Goal: Task Accomplishment & Management: Manage account settings

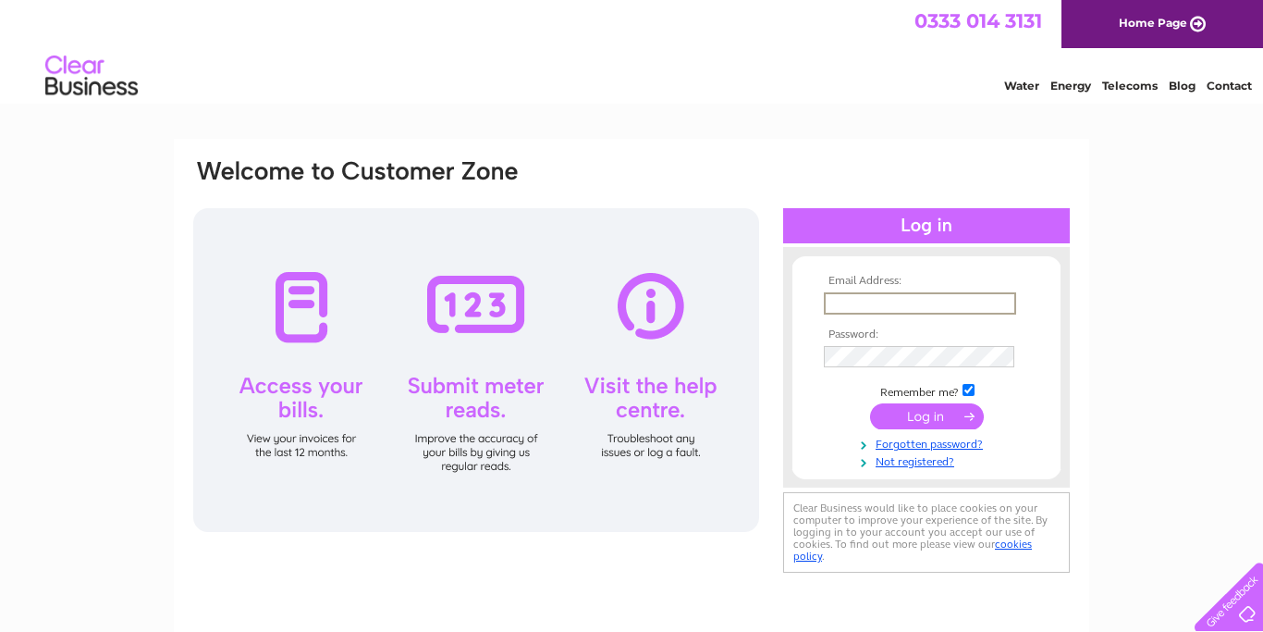
click at [935, 296] on input "text" at bounding box center [920, 303] width 192 height 22
type input "[EMAIL_ADDRESS][DOMAIN_NAME]"
click at [967, 394] on input "checkbox" at bounding box center [969, 388] width 12 height 12
checkbox input "false"
click at [870, 403] on input "submit" at bounding box center [927, 416] width 114 height 26
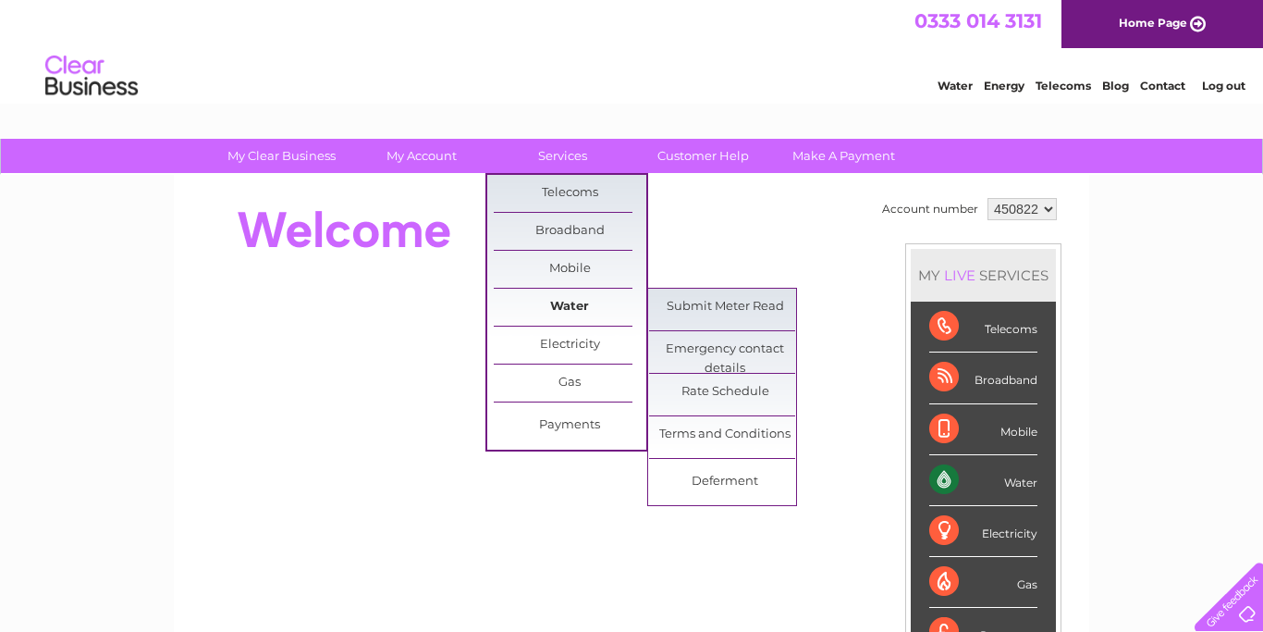
click at [567, 305] on link "Water" at bounding box center [570, 307] width 153 height 37
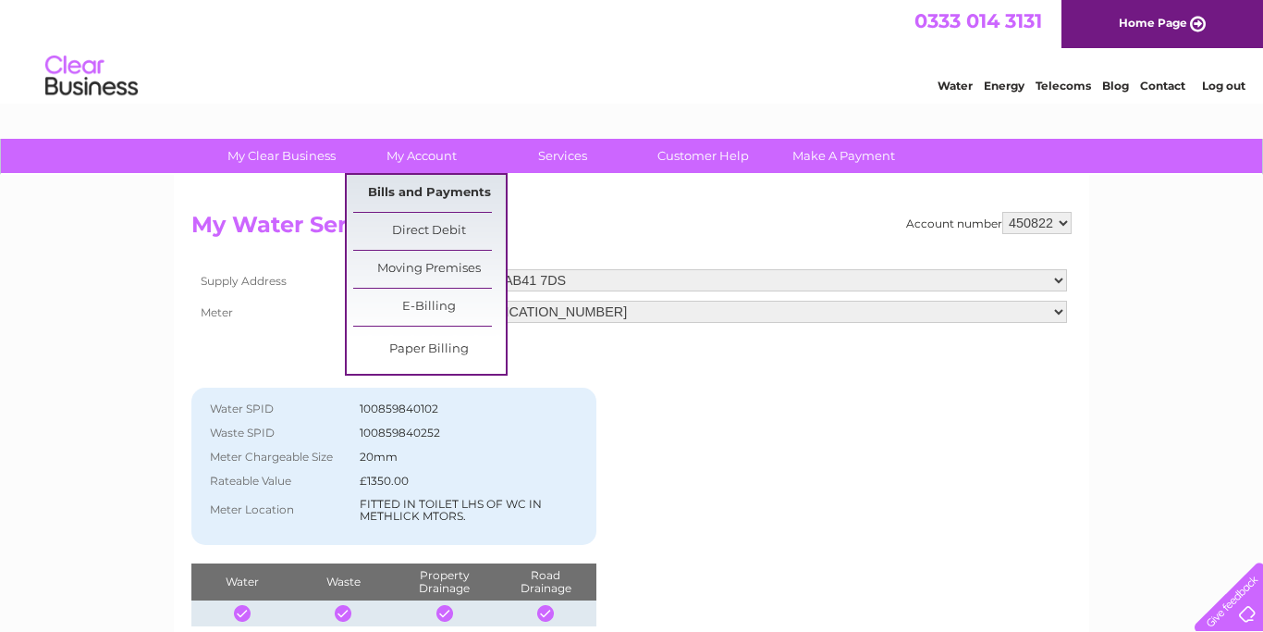
click at [429, 181] on link "Bills and Payments" at bounding box center [429, 193] width 153 height 37
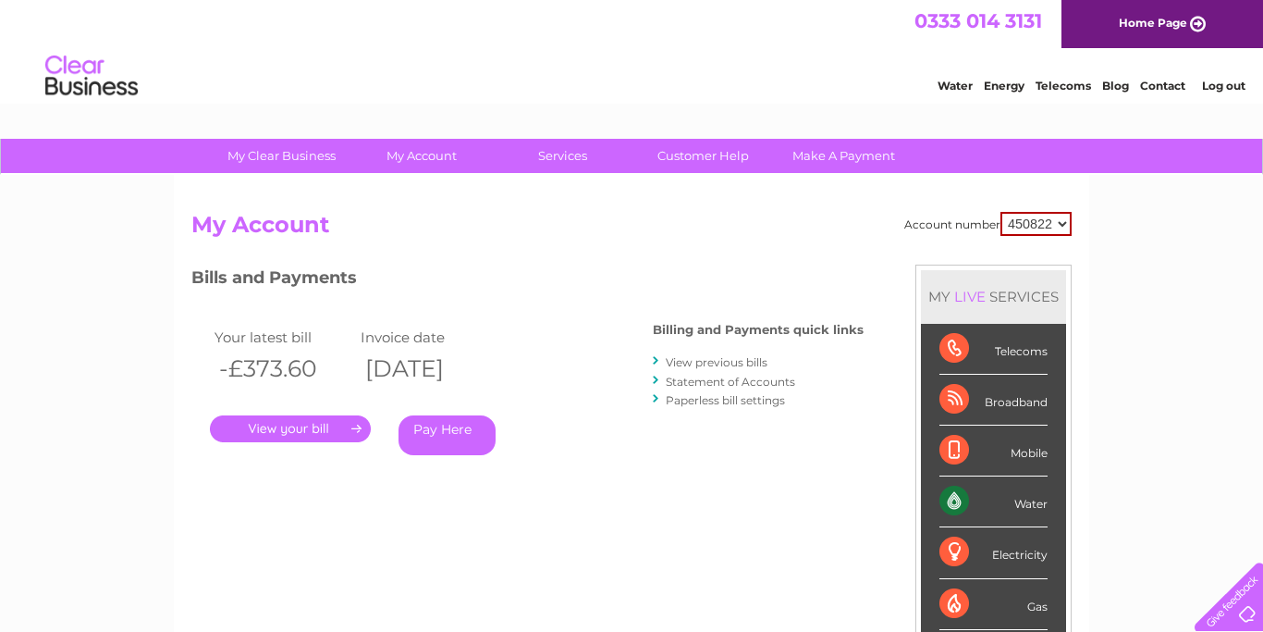
scroll to position [189, 0]
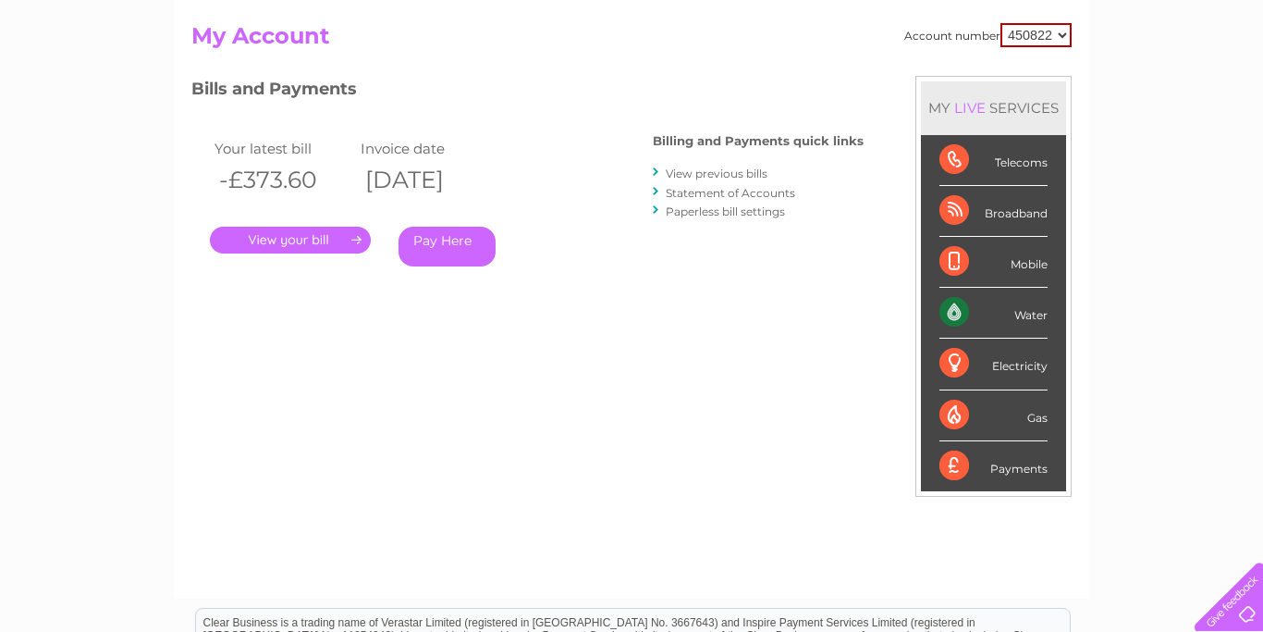
click at [325, 237] on link "." at bounding box center [290, 240] width 161 height 27
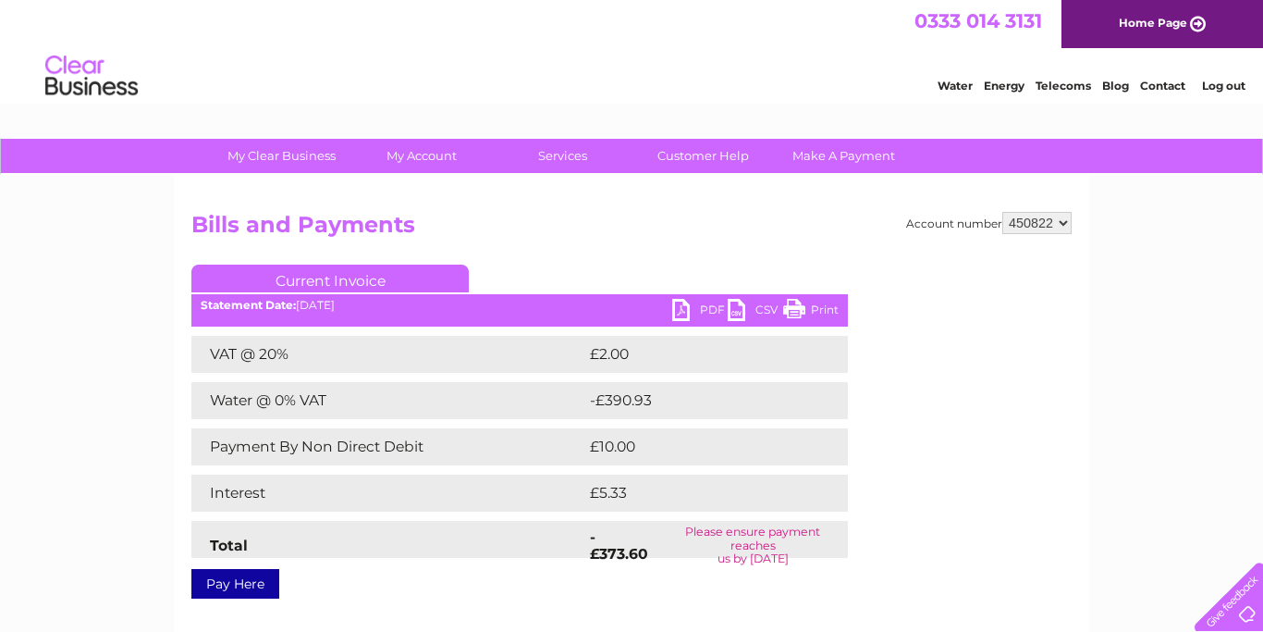
click at [696, 309] on link "PDF" at bounding box center [699, 312] width 55 height 27
click at [1231, 92] on link "Log out" at bounding box center [1223, 86] width 43 height 14
